Goal: Task Accomplishment & Management: Use online tool/utility

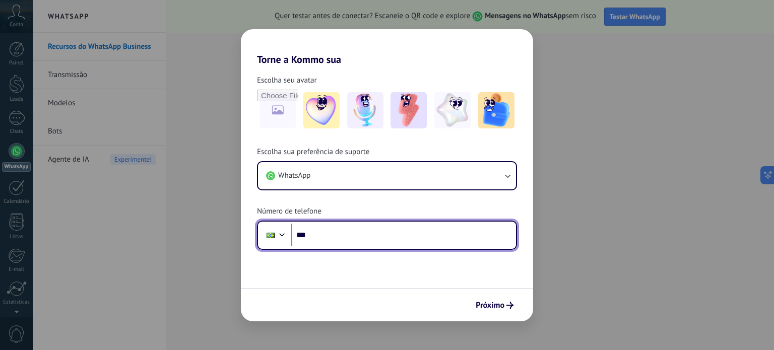
click at [423, 231] on input "***" at bounding box center [403, 235] width 225 height 23
type input "**********"
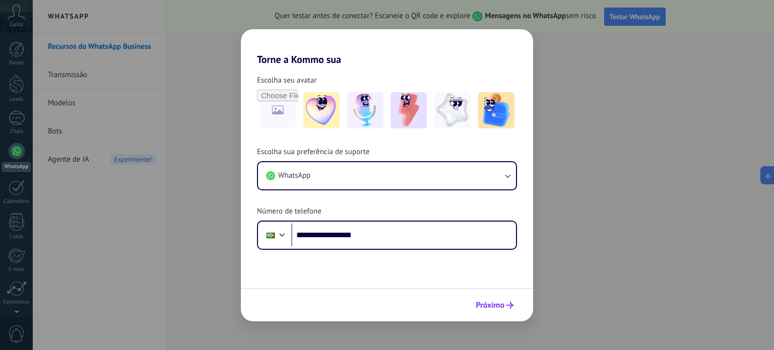
click at [505, 304] on span "Próximo" at bounding box center [494, 305] width 38 height 7
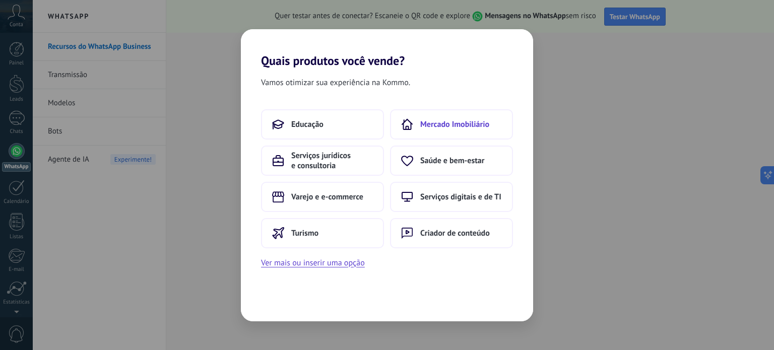
click at [461, 118] on button "Mercado Imobiliário" at bounding box center [451, 124] width 123 height 30
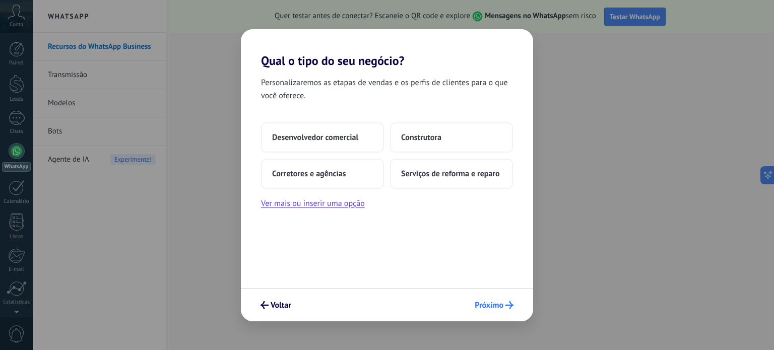
click at [492, 302] on span "Próximo" at bounding box center [488, 305] width 29 height 7
click at [333, 135] on span "Desenvolvedor comercial" at bounding box center [315, 137] width 86 height 10
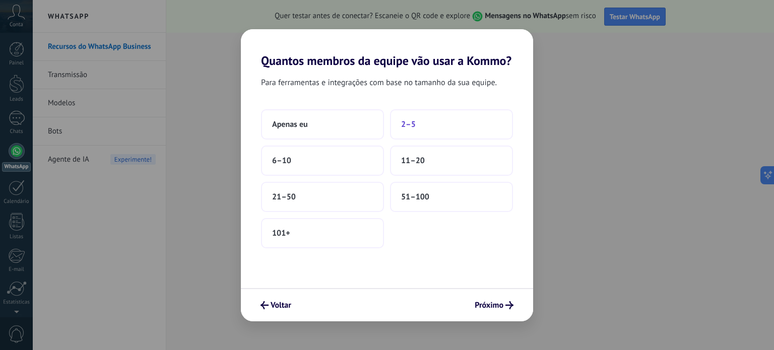
click at [436, 123] on button "2–5" at bounding box center [451, 124] width 123 height 30
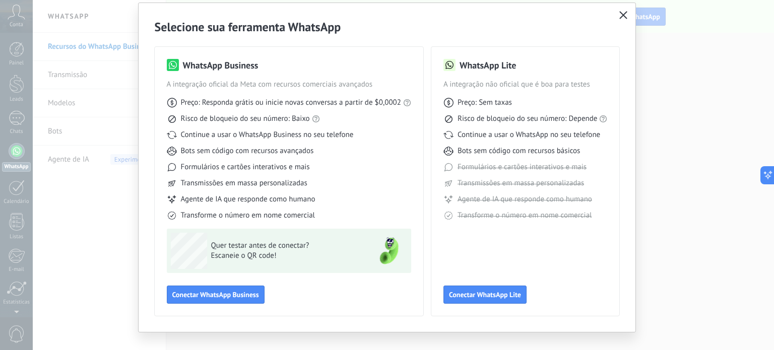
scroll to position [45, 0]
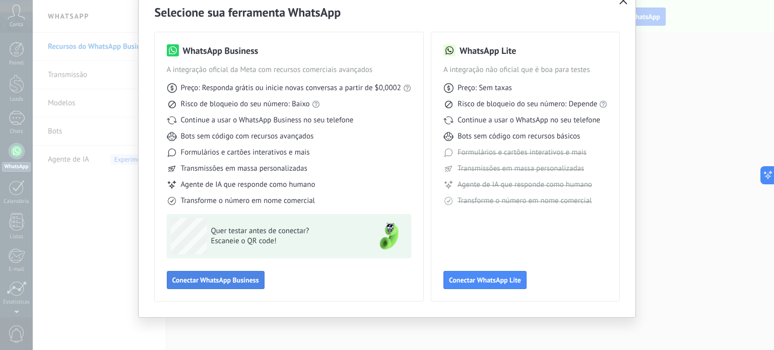
click at [222, 284] on span "Conectar WhatsApp Business" at bounding box center [215, 279] width 87 height 7
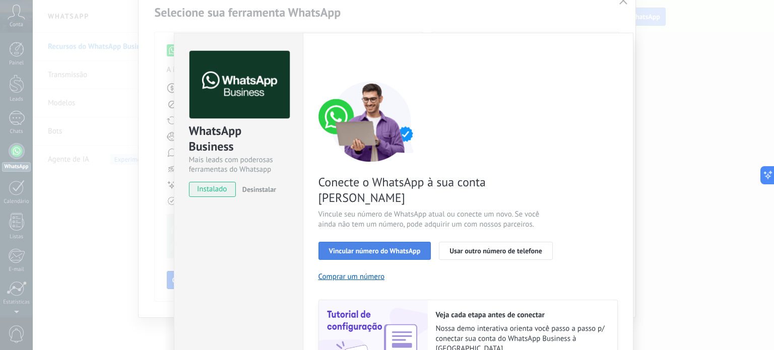
click at [363, 247] on span "Vincular número do WhatsApp" at bounding box center [375, 250] width 92 height 7
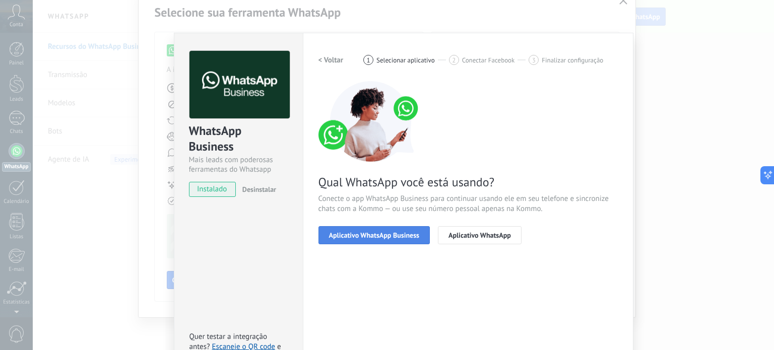
click at [362, 240] on button "Aplicativo WhatsApp Business" at bounding box center [373, 235] width 111 height 18
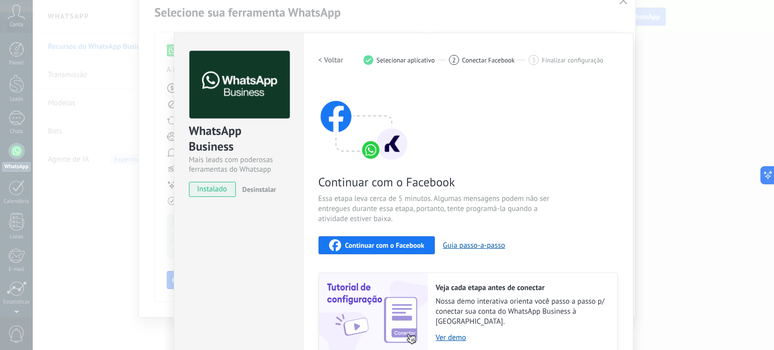
click at [377, 243] on span "Continuar com o Facebook" at bounding box center [384, 245] width 79 height 7
click at [387, 245] on span "Continuar com o Facebook" at bounding box center [384, 245] width 79 height 7
click at [365, 242] on span "Continuar com o Facebook" at bounding box center [384, 245] width 79 height 7
click at [622, 10] on div "WhatsApp Business Mais leads com poderosas ferramentas do Whatsapp instalado De…" at bounding box center [403, 175] width 741 height 350
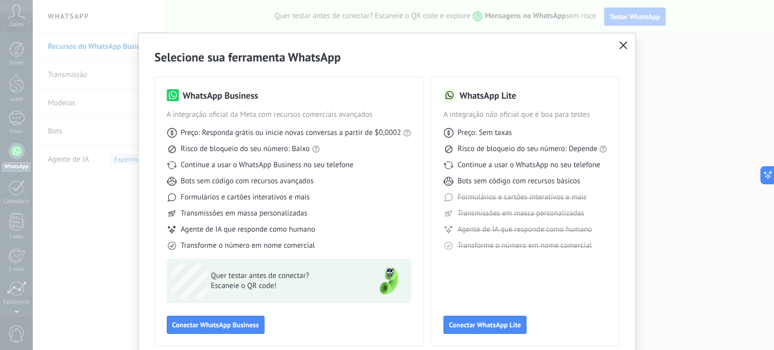
click at [619, 42] on icon "button" at bounding box center [623, 45] width 8 height 8
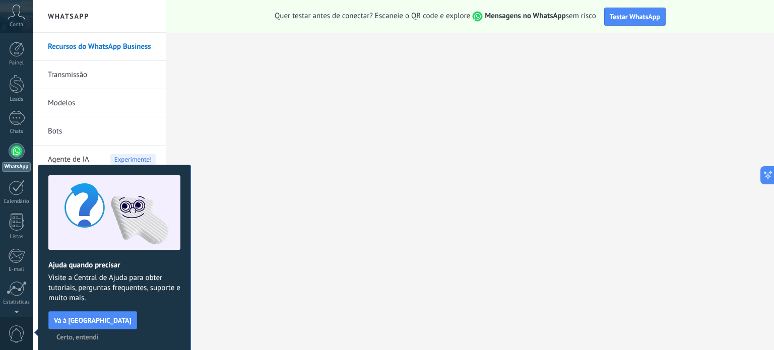
click at [99, 333] on span "Certo, entendi" at bounding box center [77, 336] width 42 height 7
